Goal: Transaction & Acquisition: Purchase product/service

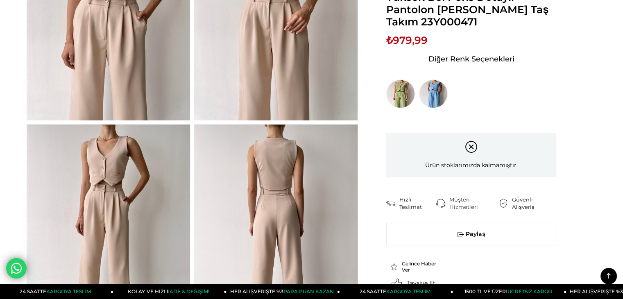
scroll to position [82, 0]
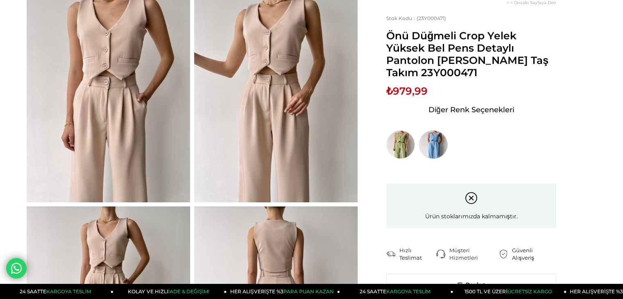
click at [449, 144] on link at bounding box center [435, 144] width 33 height 29
click at [443, 143] on img at bounding box center [433, 144] width 29 height 29
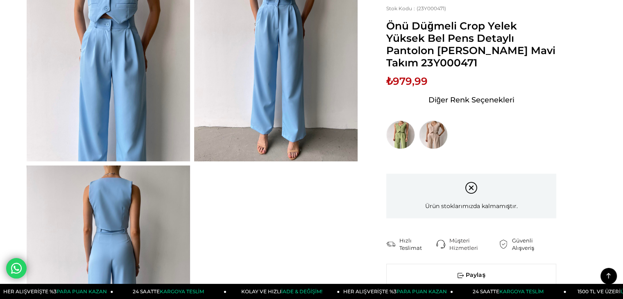
scroll to position [41, 0]
